Goal: Task Accomplishment & Management: Use online tool/utility

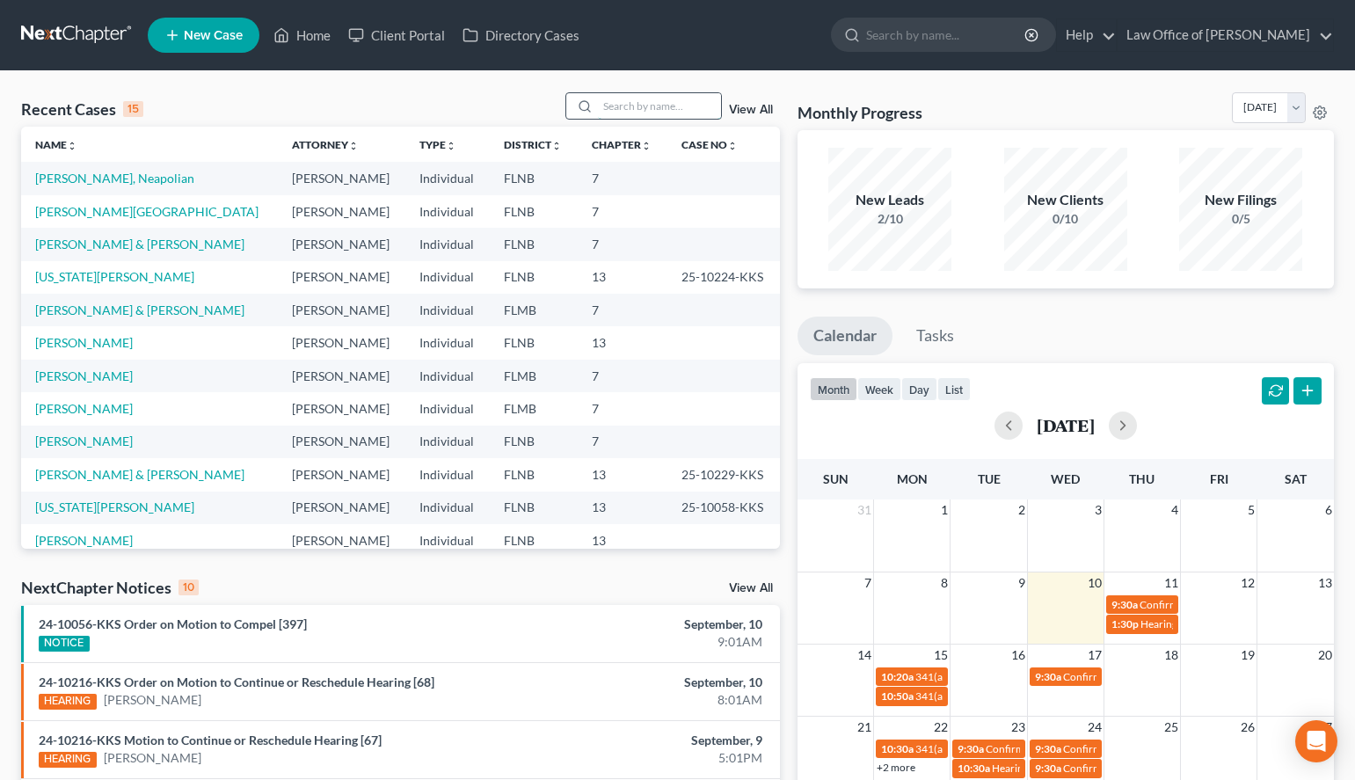
click at [634, 114] on input "search" at bounding box center [659, 105] width 123 height 25
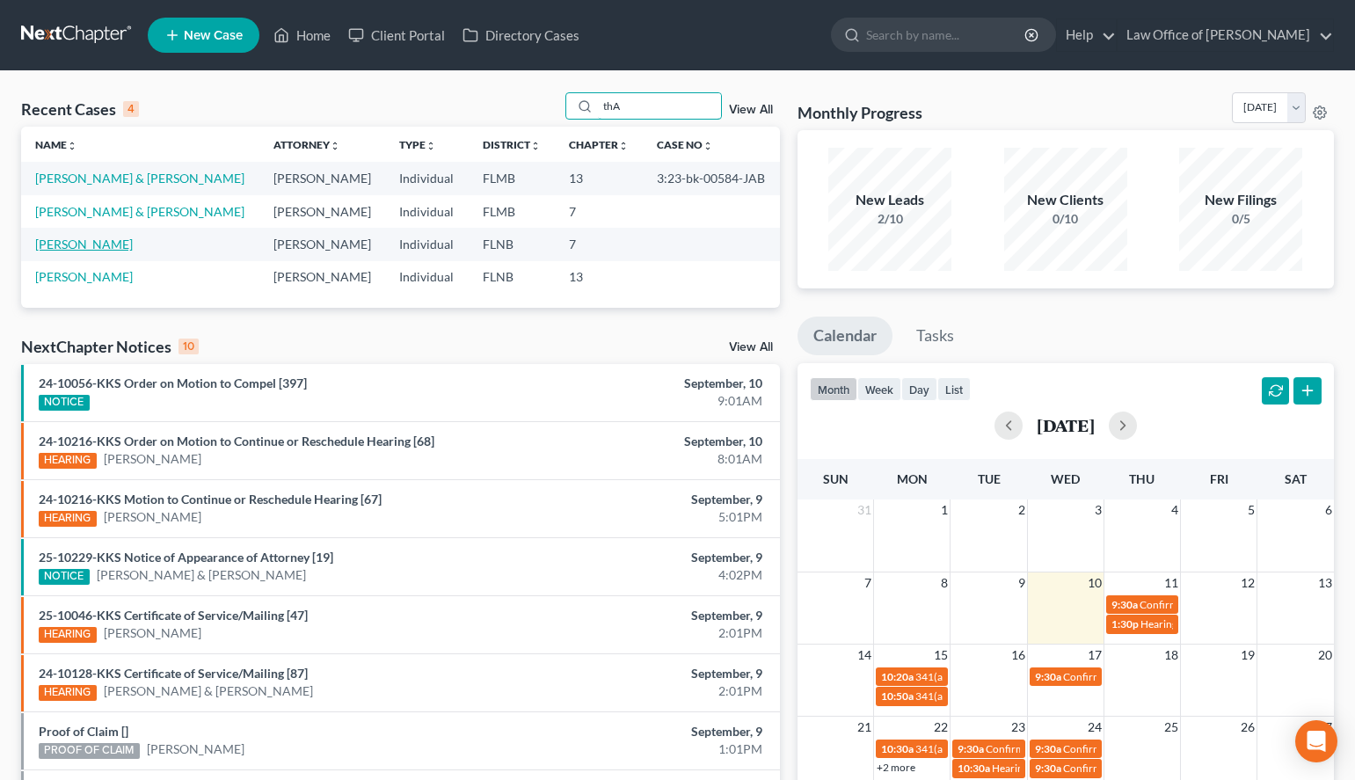
type input "thA"
click at [42, 237] on link "[PERSON_NAME]" at bounding box center [84, 243] width 98 height 15
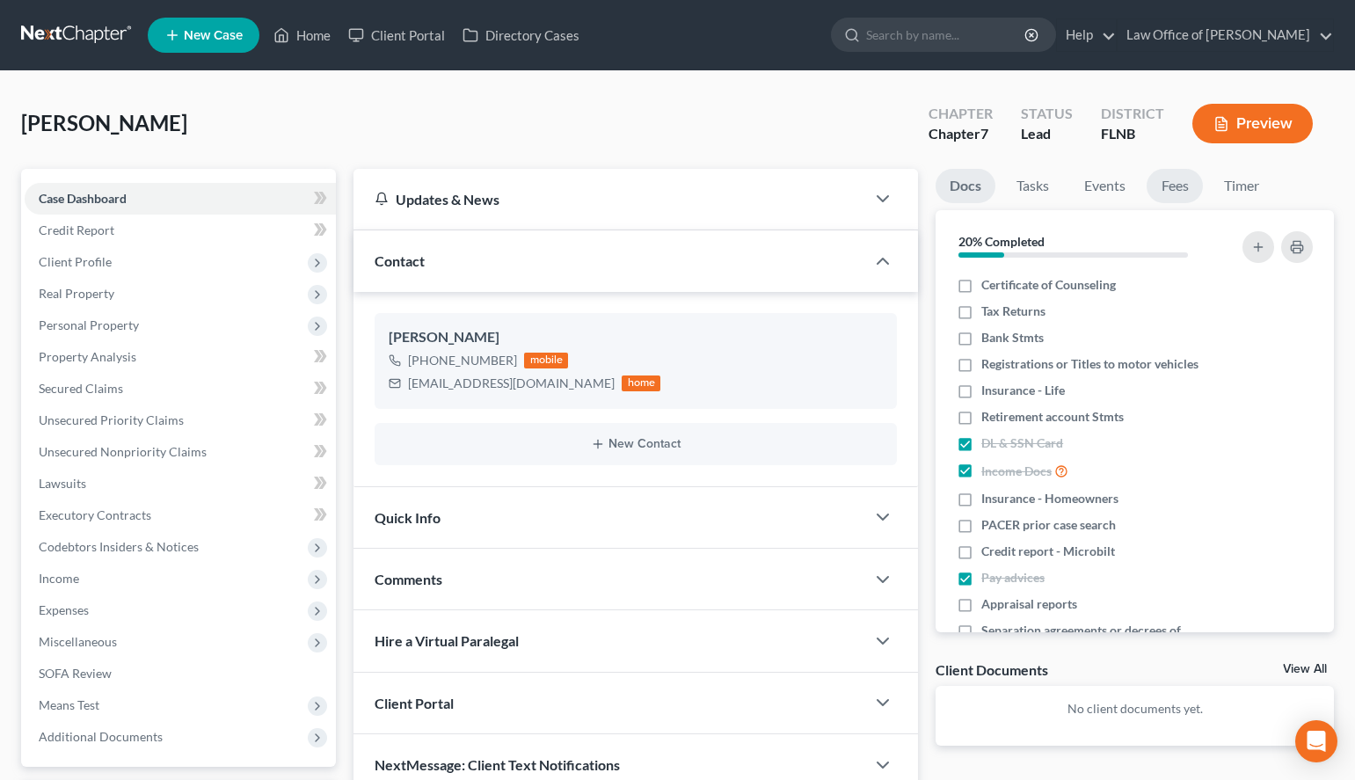
click at [1186, 185] on link "Fees" at bounding box center [1174, 186] width 56 height 34
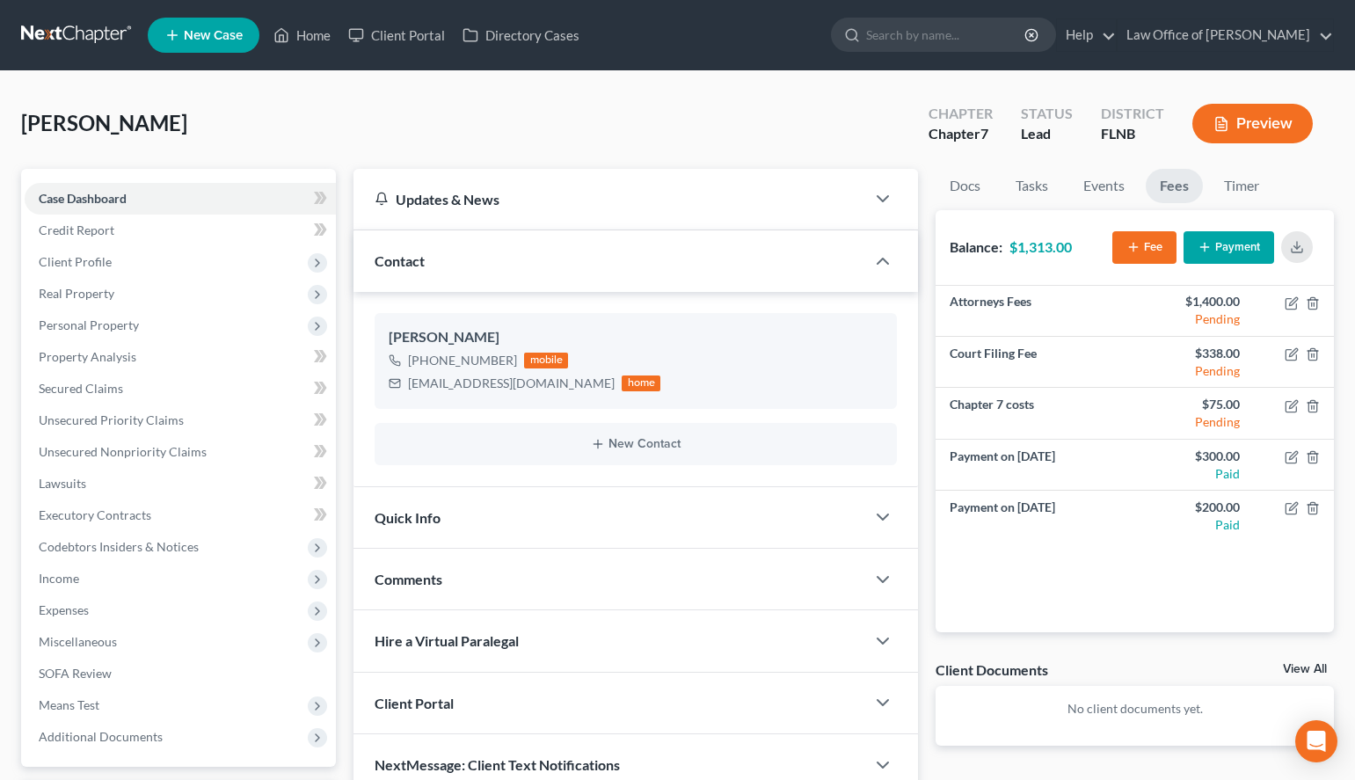
click at [1217, 246] on button "Payment" at bounding box center [1228, 247] width 91 height 33
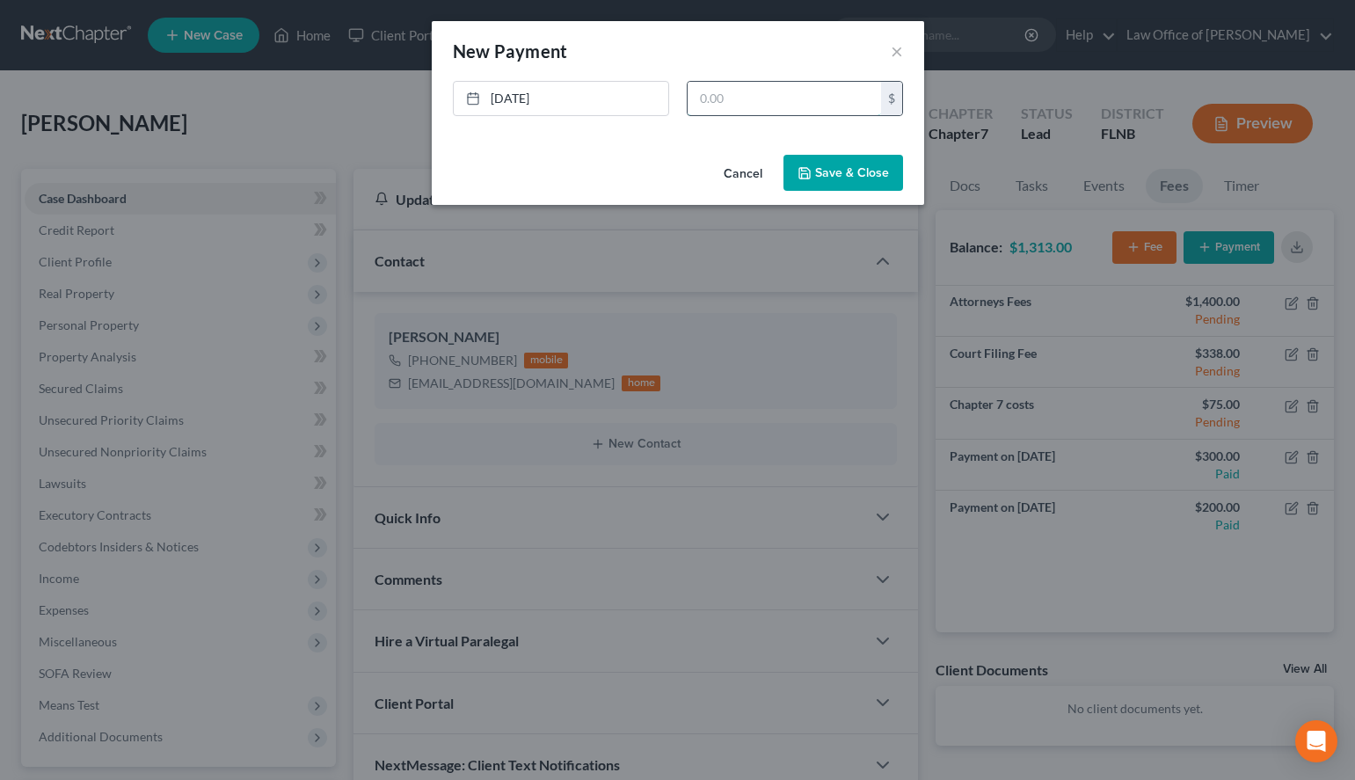
click at [732, 102] on input "text" at bounding box center [783, 98] width 193 height 33
type input "100.00"
click at [803, 169] on polyline "button" at bounding box center [803, 169] width 4 height 3
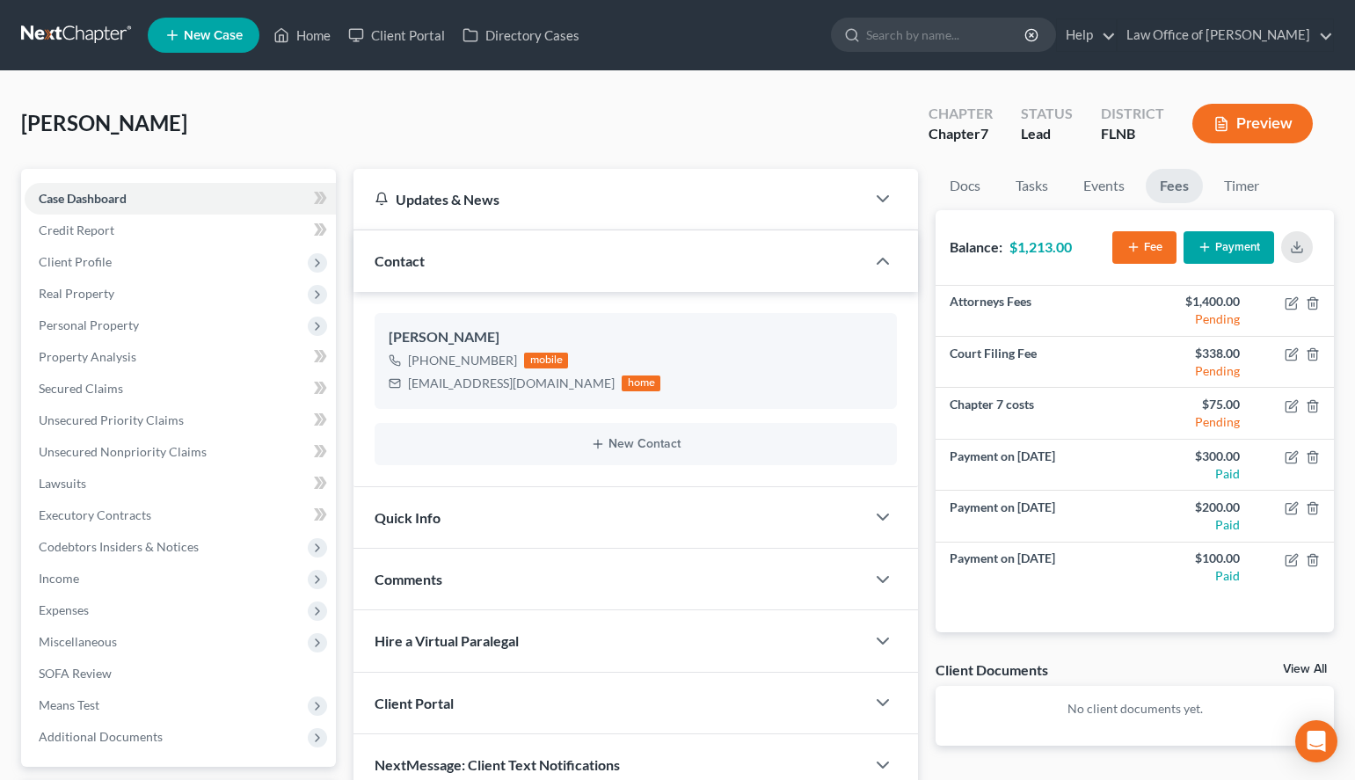
click at [119, 47] on link at bounding box center [77, 35] width 113 height 32
